Goal: Transaction & Acquisition: Purchase product/service

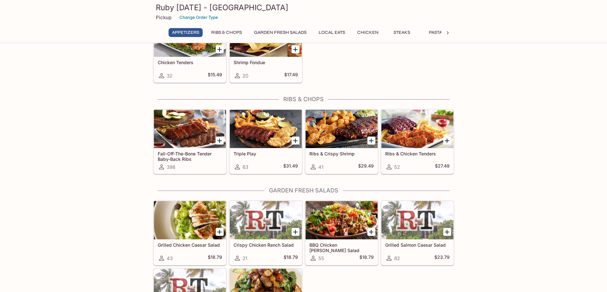
scroll to position [255, 0]
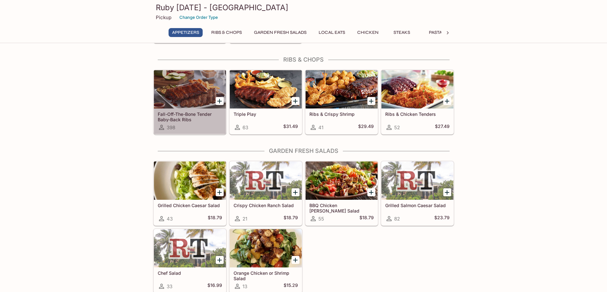
click at [201, 92] on div at bounding box center [190, 89] width 72 height 38
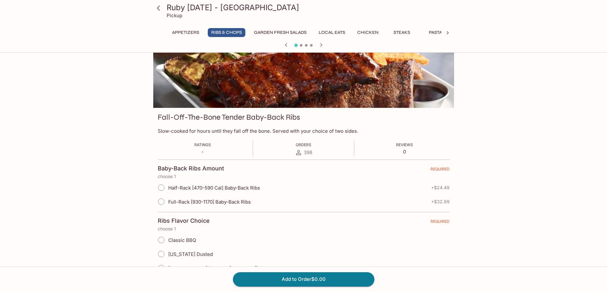
scroll to position [64, 0]
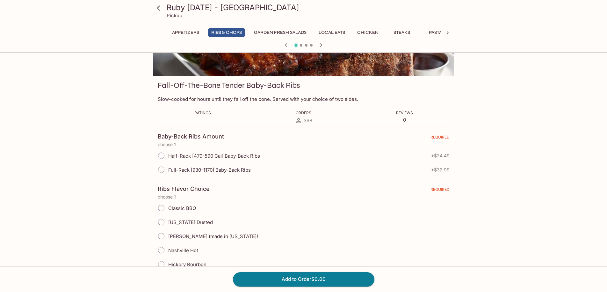
click at [162, 170] on input "Full-Rack [930-1170] Baby-Back Ribs" at bounding box center [161, 169] width 13 height 13
radio input "true"
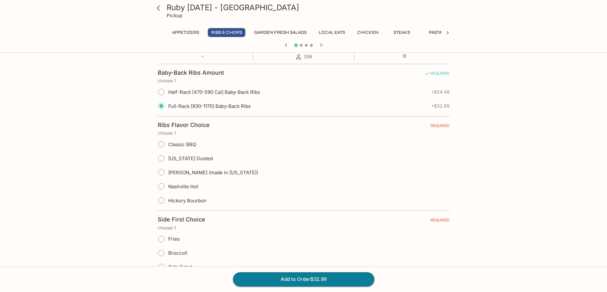
click at [158, 158] on input "[US_STATE] Dusted" at bounding box center [161, 157] width 13 height 13
radio input "true"
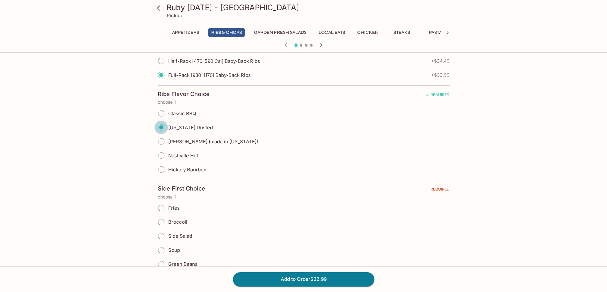
scroll to position [159, 0]
click at [160, 140] on input "[PERSON_NAME] (made in [US_STATE])" at bounding box center [161, 140] width 13 height 13
radio input "true"
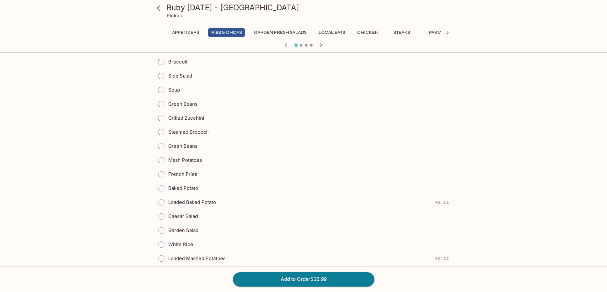
scroll to position [286, 0]
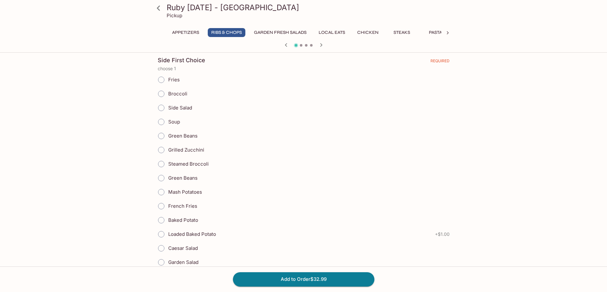
click at [161, 151] on input "Grilled Zucchini" at bounding box center [161, 149] width 13 height 13
radio input "true"
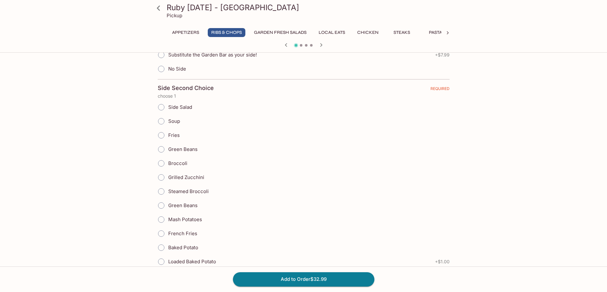
scroll to position [637, 0]
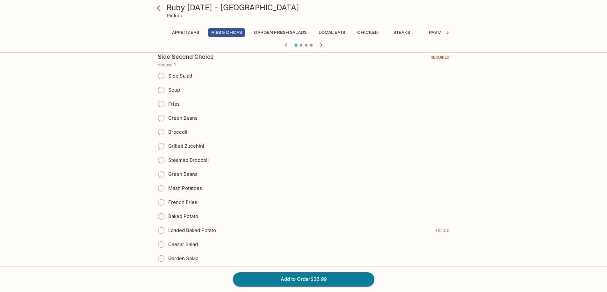
click at [161, 185] on input "Mash Potatoes" at bounding box center [161, 187] width 13 height 13
radio input "true"
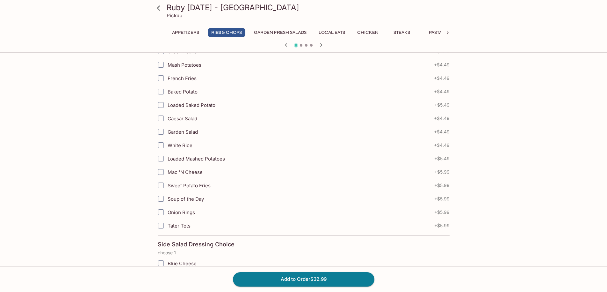
scroll to position [1110, 0]
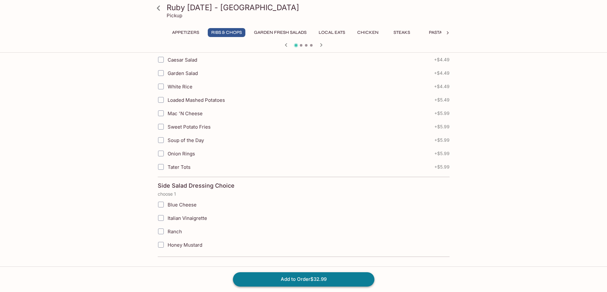
click at [274, 281] on button "Add to Order $32.99" at bounding box center [303, 279] width 141 height 14
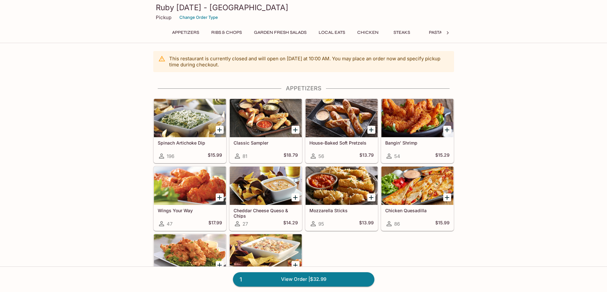
scroll to position [200, 0]
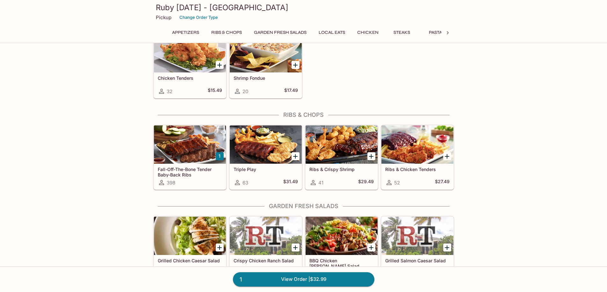
click at [446, 34] on icon at bounding box center [448, 33] width 6 height 6
click at [344, 33] on button "Burgers & Sandwiches" at bounding box center [362, 32] width 64 height 9
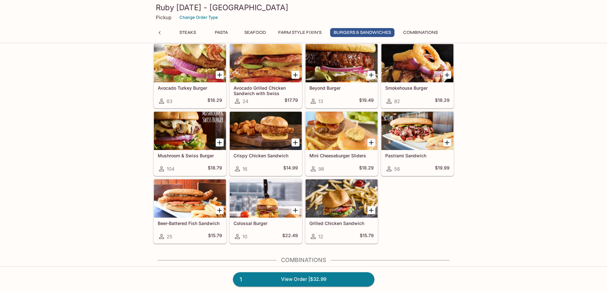
scroll to position [1690, 0]
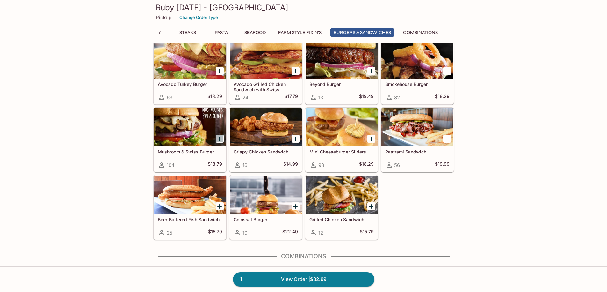
click at [219, 139] on icon "Add Mushroom & Swiss Burger" at bounding box center [219, 138] width 4 height 4
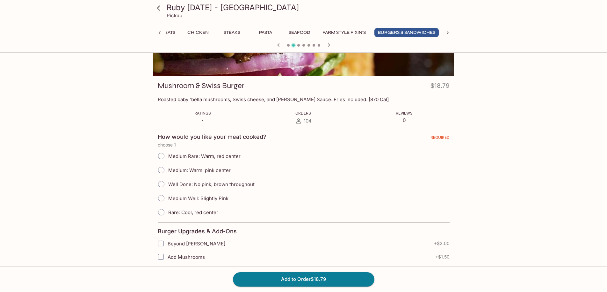
scroll to position [64, 0]
click at [187, 156] on span "Medium Rare: Warm, red center" at bounding box center [204, 156] width 72 height 6
click at [168, 156] on input "Medium Rare: Warm, red center" at bounding box center [161, 155] width 13 height 13
radio input "true"
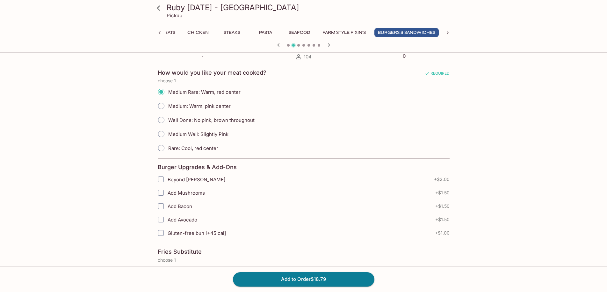
scroll to position [159, 0]
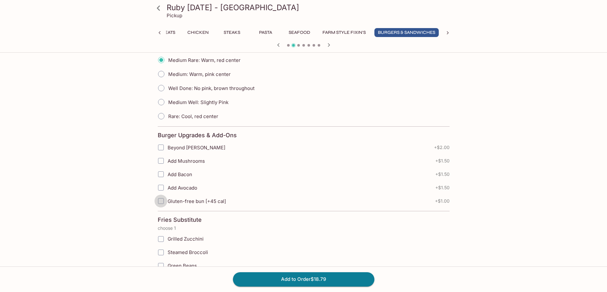
click at [162, 200] on input "Gluten-free bun [+45 cal]" at bounding box center [161, 200] width 13 height 13
checkbox input "true"
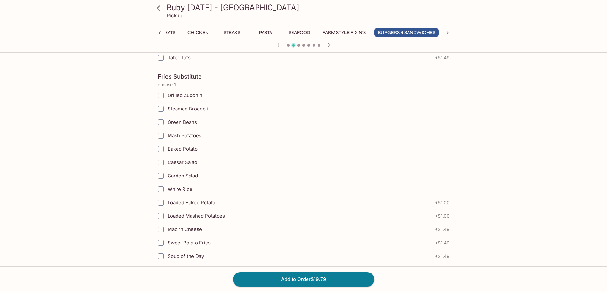
scroll to position [1326, 0]
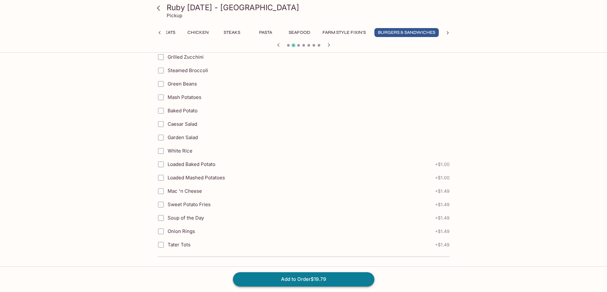
click at [312, 276] on button "Add to Order $19.79" at bounding box center [303, 279] width 141 height 14
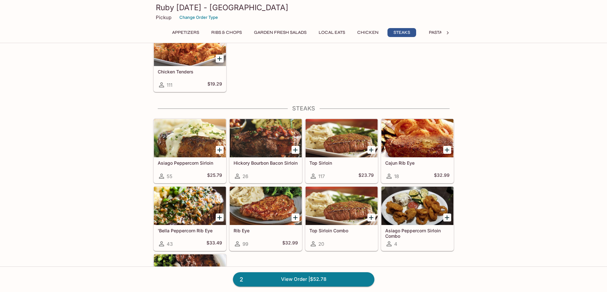
scroll to position [837, 0]
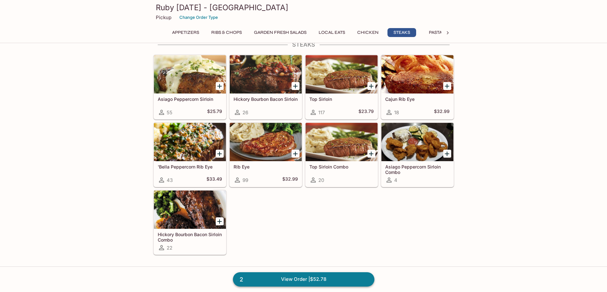
click at [270, 275] on link "2 View Order | $52.78" at bounding box center [303, 279] width 141 height 14
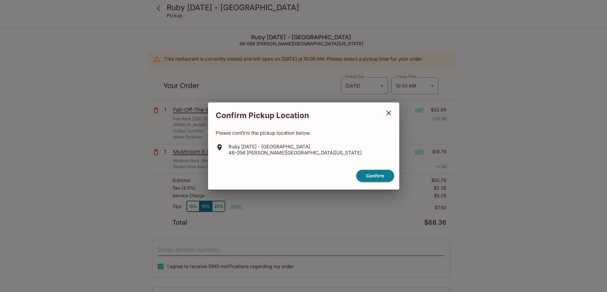
scroll to position [29, 0]
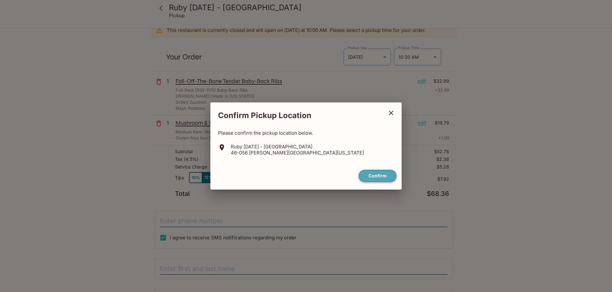
click at [365, 179] on button "Confirm" at bounding box center [377, 176] width 38 height 12
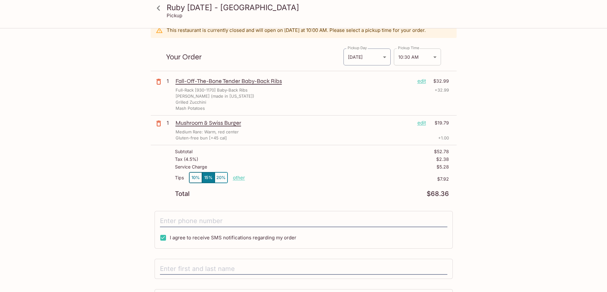
click at [402, 54] on body "Ruby [DATE] - [GEOGRAPHIC_DATA] Pickup Ruby [DATE] - [GEOGRAPHIC_DATA] [STREET_…" at bounding box center [303, 146] width 607 height 292
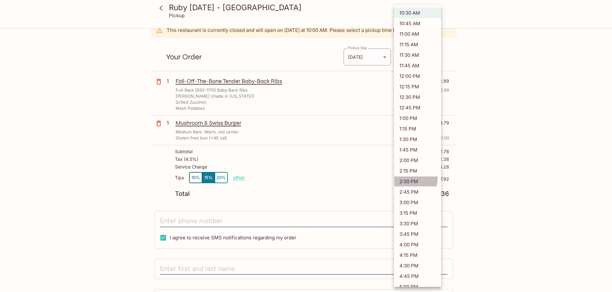
click at [409, 178] on li "2:30 PM" at bounding box center [417, 181] width 47 height 11
type input "[DATE]T00:30:00.000000Z"
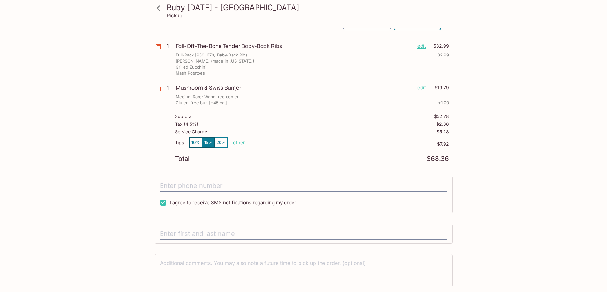
scroll to position [85, 0]
